Goal: Information Seeking & Learning: Learn about a topic

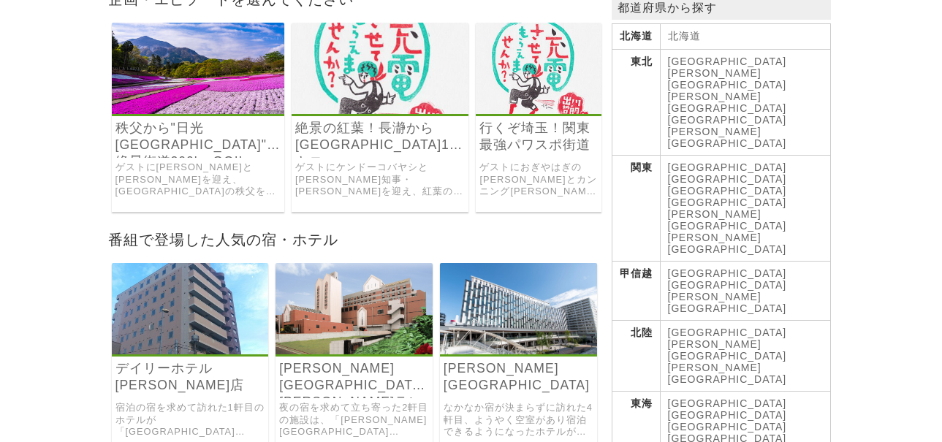
scroll to position [219, 0]
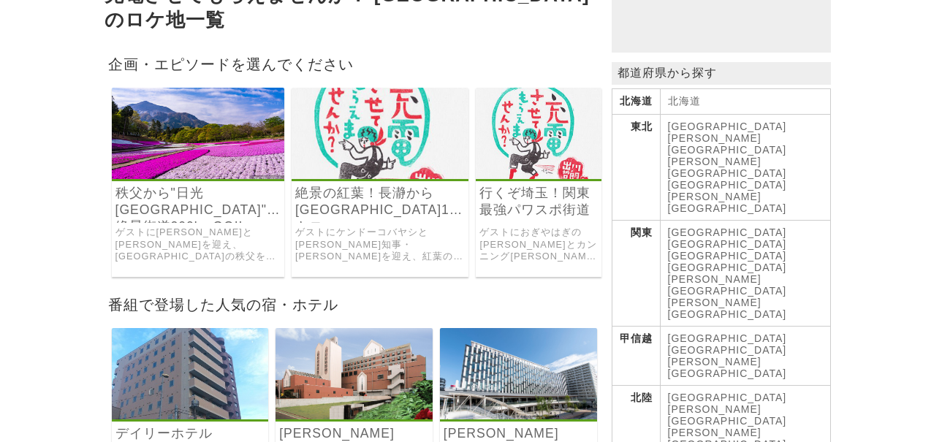
click at [195, 200] on link "秩父から"日光[GEOGRAPHIC_DATA]"へ絶景街道200kmGO!!" at bounding box center [197, 202] width 165 height 34
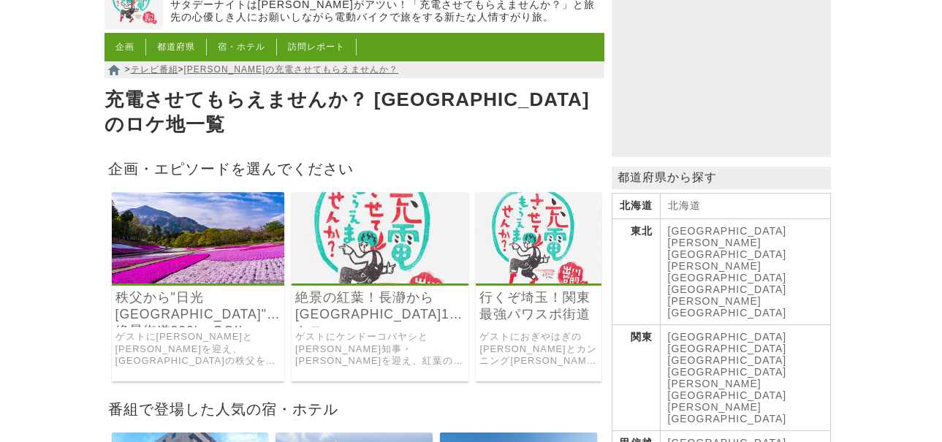
scroll to position [146, 0]
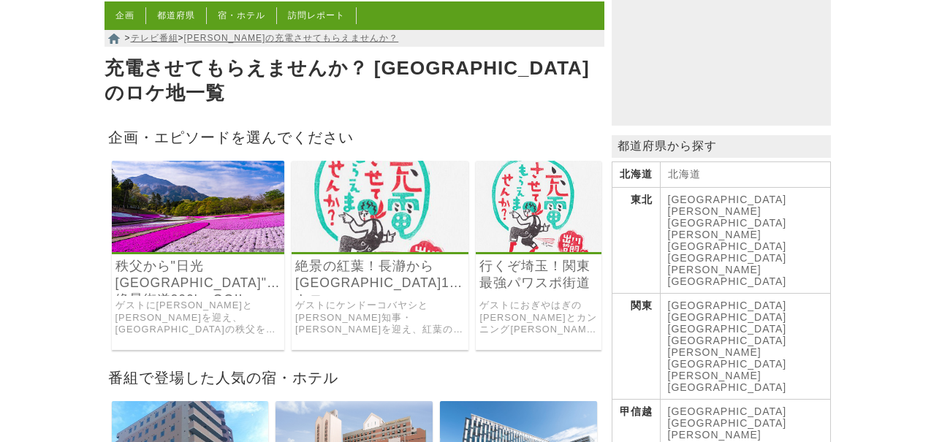
click at [345, 269] on link "絶景の紅葉！長瀞から[GEOGRAPHIC_DATA]130キロ" at bounding box center [380, 275] width 170 height 34
